Goal: Navigation & Orientation: Understand site structure

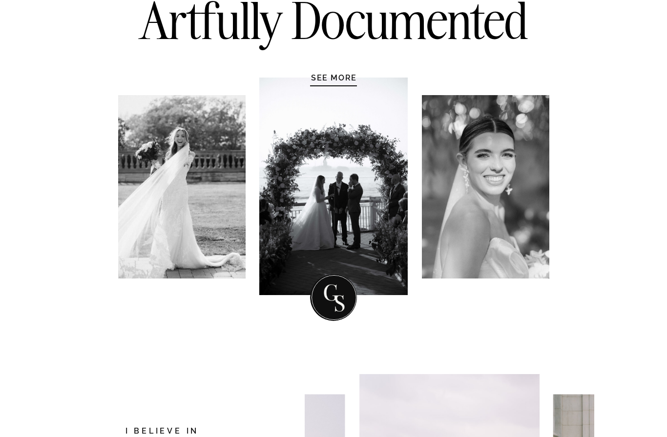
scroll to position [155, 0]
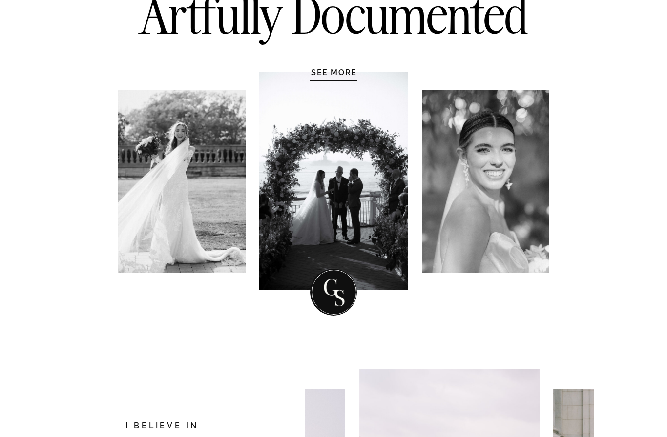
click at [336, 77] on h1 "SEE MORE" at bounding box center [333, 73] width 93 height 10
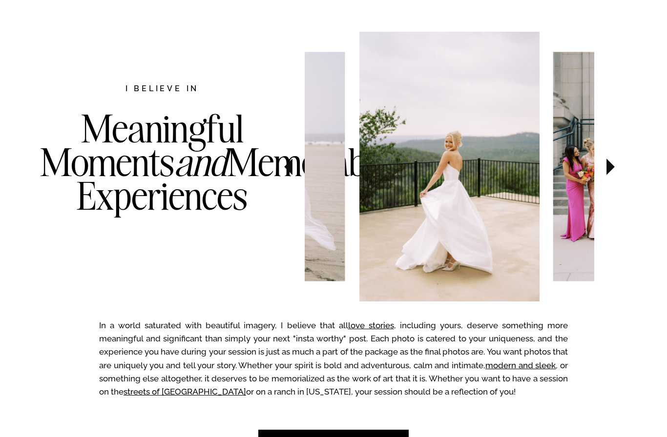
scroll to position [500, 0]
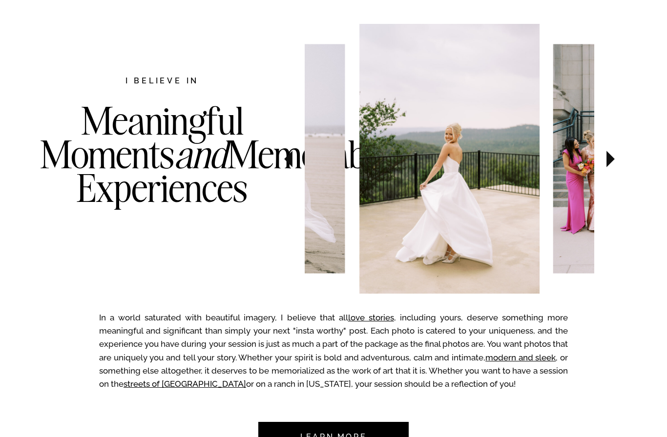
click at [606, 161] on icon at bounding box center [610, 159] width 33 height 34
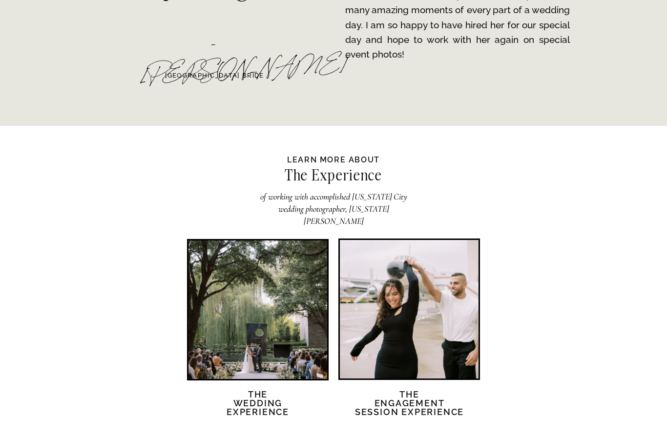
scroll to position [1801, 0]
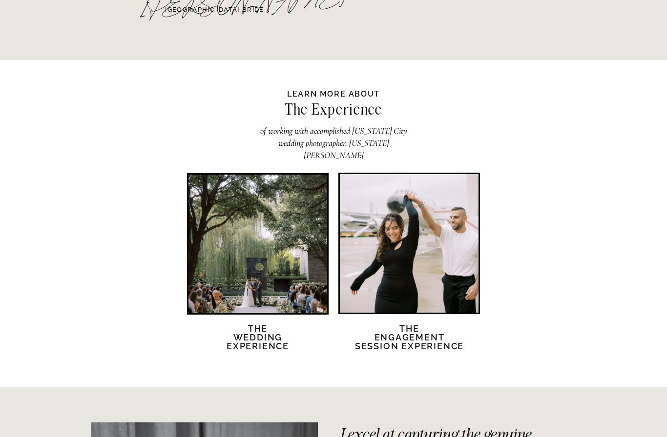
click at [267, 237] on div at bounding box center [257, 244] width 139 height 139
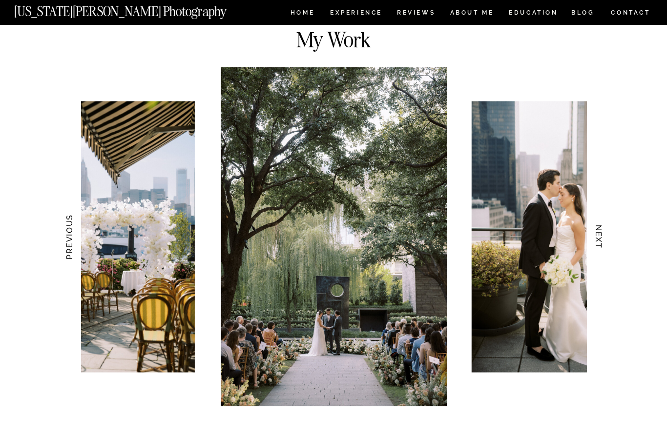
scroll to position [891, 0]
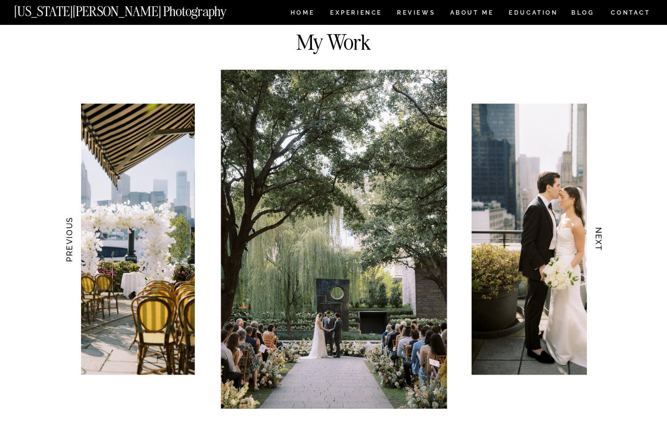
click at [470, 391] on div at bounding box center [473, 239] width 505 height 339
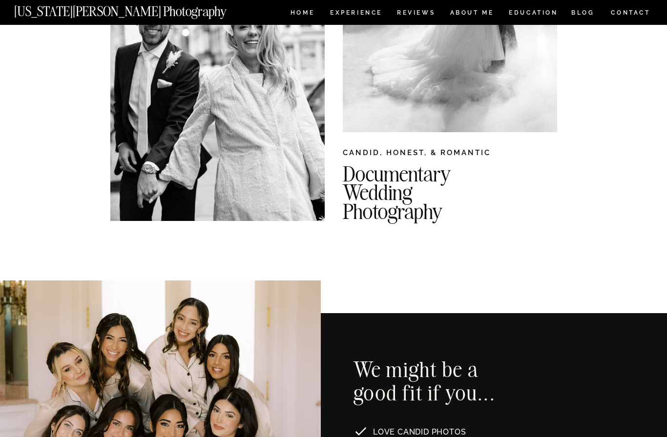
scroll to position [0, 0]
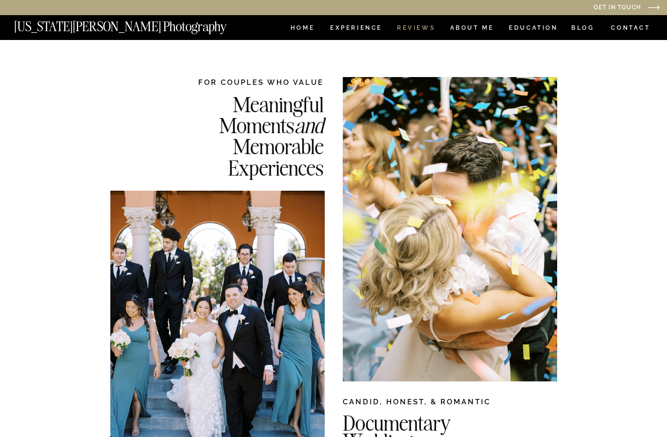
click at [424, 30] on nav "REVIEWS" at bounding box center [415, 29] width 37 height 8
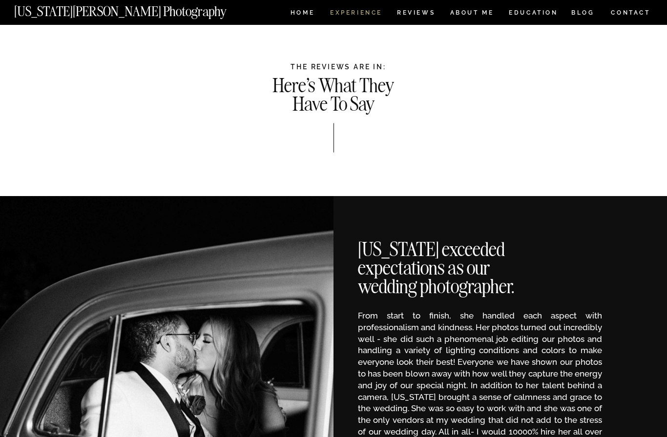
click at [367, 14] on nav "Experience" at bounding box center [355, 14] width 51 height 8
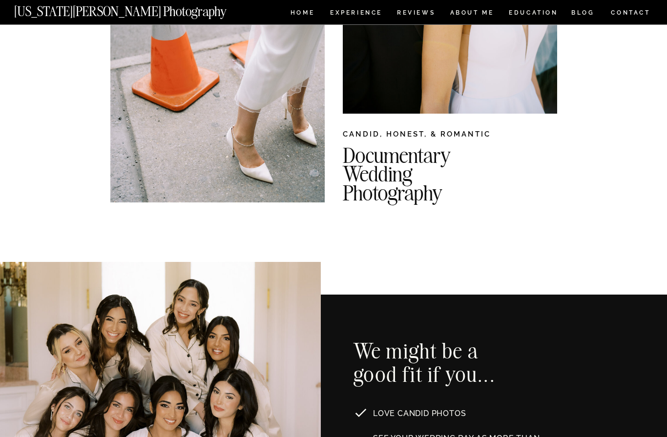
scroll to position [237, 0]
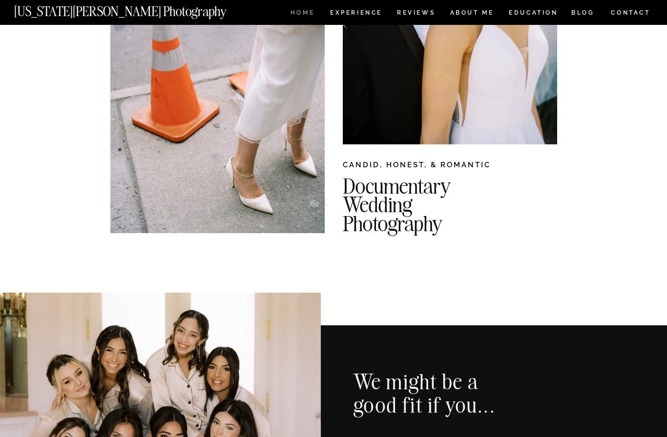
click at [295, 14] on nav "HOME" at bounding box center [302, 14] width 28 height 8
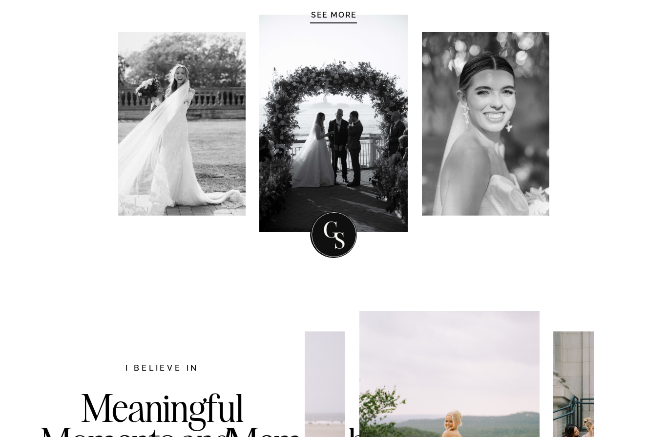
scroll to position [207, 0]
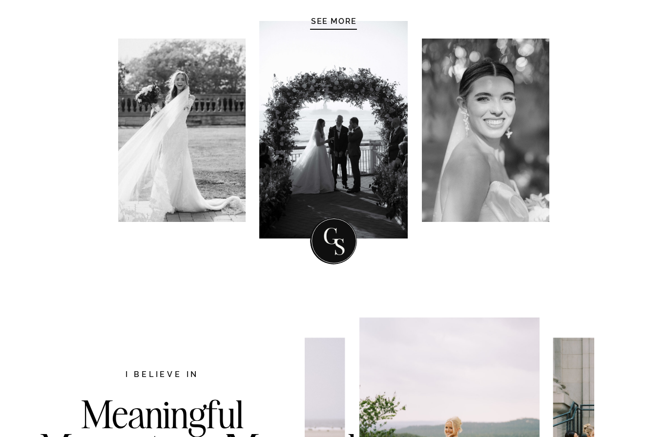
click at [321, 29] on div at bounding box center [333, 29] width 47 height 1
click at [323, 26] on h1 "SEE MORE" at bounding box center [333, 21] width 93 height 10
click at [329, 25] on h1 "SEE MORE" at bounding box center [333, 21] width 93 height 10
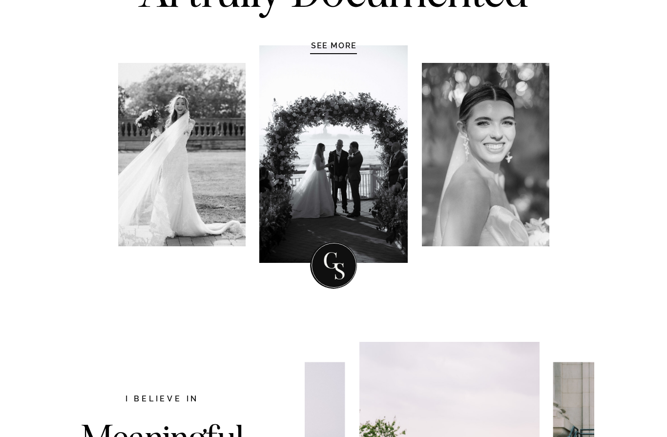
click at [328, 50] on h1 "SEE MORE" at bounding box center [333, 46] width 93 height 10
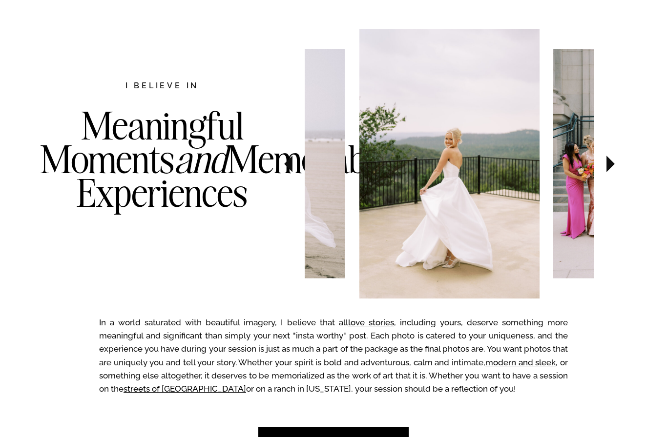
scroll to position [504, 0]
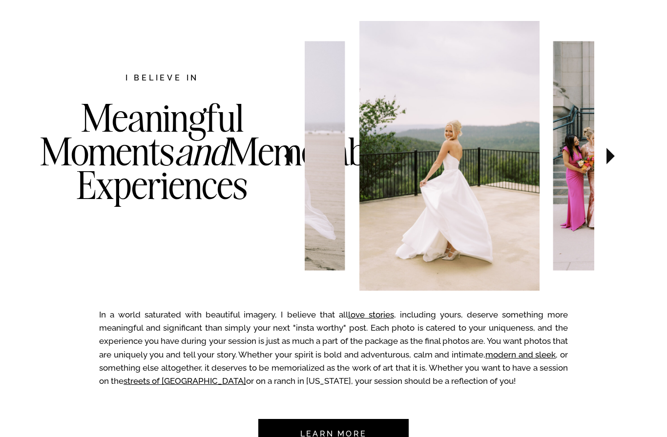
click at [615, 153] on icon at bounding box center [610, 156] width 33 height 34
click at [613, 157] on icon at bounding box center [610, 156] width 8 height 17
click at [605, 157] on icon at bounding box center [610, 156] width 33 height 34
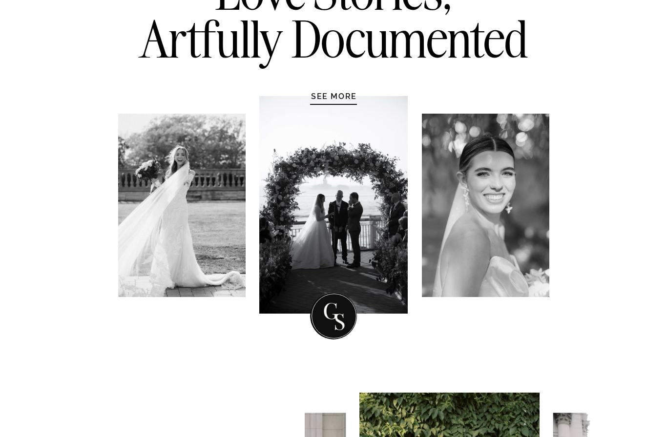
scroll to position [0, 0]
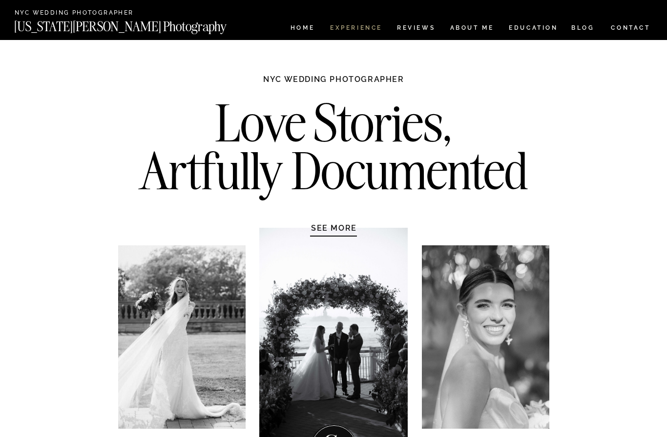
click at [340, 28] on nav "Experience" at bounding box center [355, 29] width 51 height 8
